Goal: Use online tool/utility: Utilize a website feature to perform a specific function

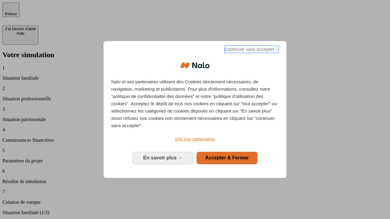
click at [251, 50] on span "Continuer sans accepter →" at bounding box center [252, 49] width 54 height 7
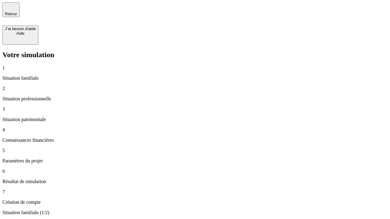
type input "30 000"
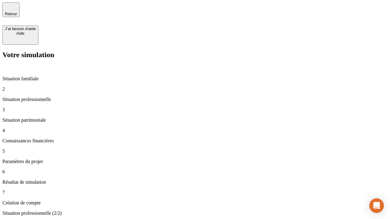
type input "1 000"
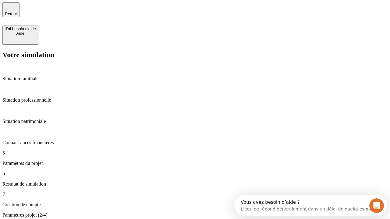
type input "65"
type input "5 000"
type input "640"
